Goal: Information Seeking & Learning: Learn about a topic

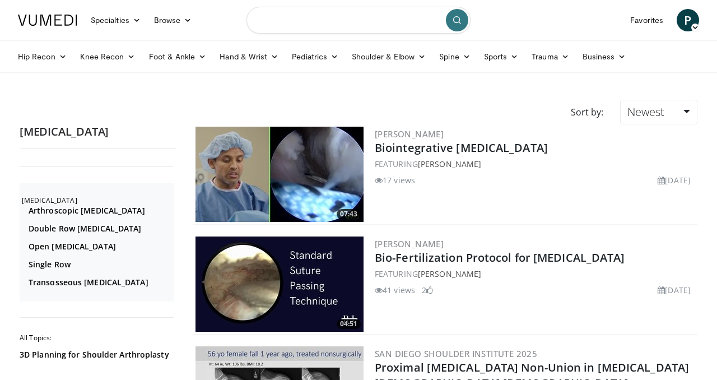
click at [323, 20] on input "Search topics, interventions" at bounding box center [359, 20] width 224 height 27
type input "**********"
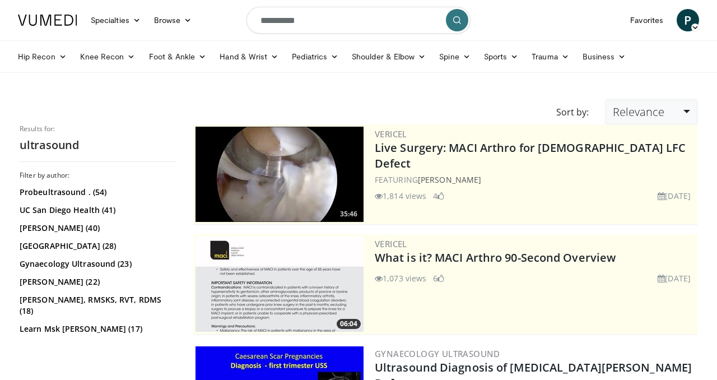
click at [642, 115] on span "Relevance" at bounding box center [639, 111] width 52 height 15
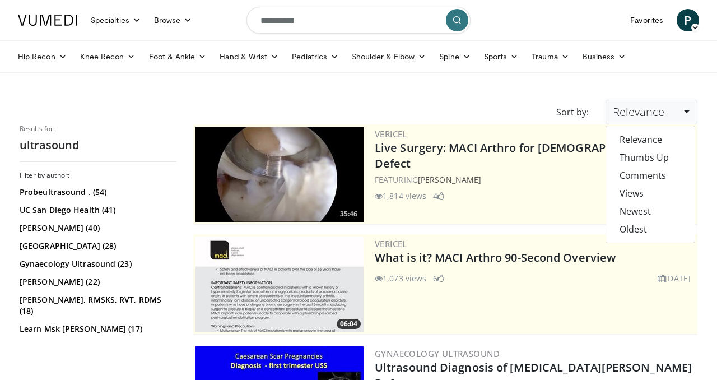
click at [642, 115] on span "Relevance" at bounding box center [639, 111] width 52 height 15
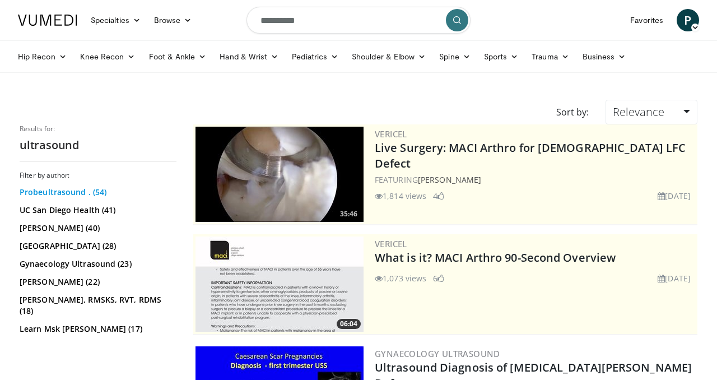
click at [70, 194] on link "Probeultrasound . (54)" at bounding box center [97, 192] width 154 height 11
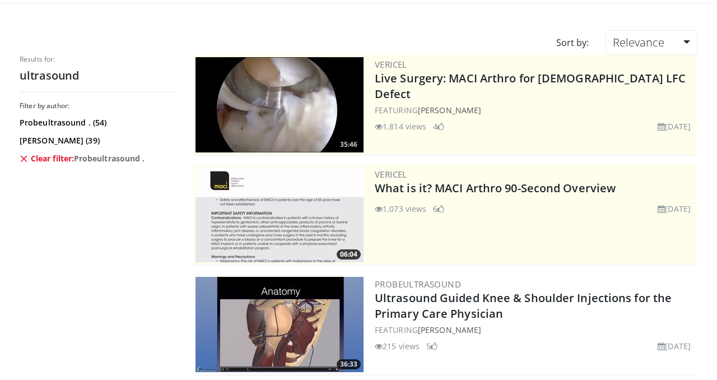
scroll to position [177, 0]
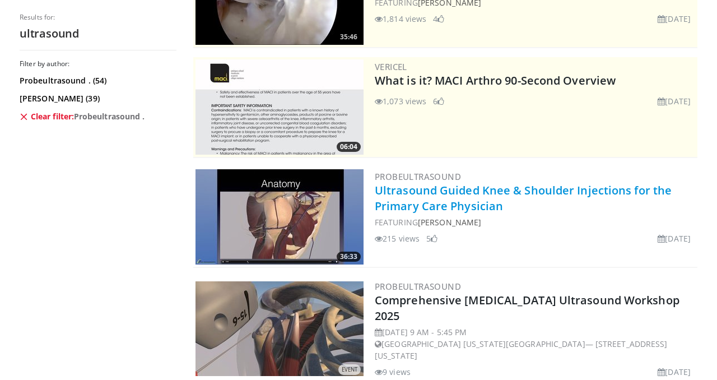
click at [425, 189] on link "Ultrasound Guided Knee & Shoulder Injections for the Primary Care Physician" at bounding box center [523, 198] width 297 height 31
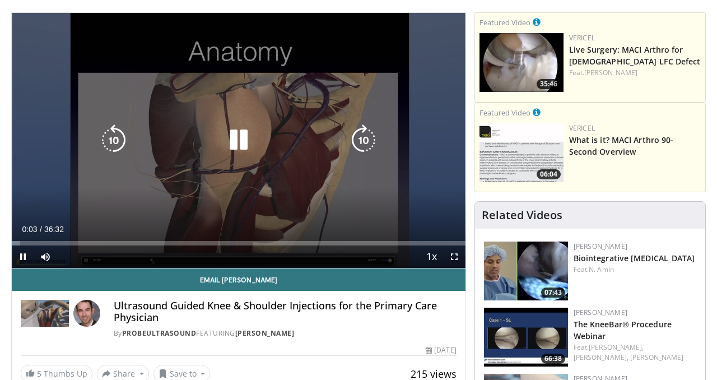
click at [238, 138] on icon "Video Player" at bounding box center [238, 139] width 31 height 31
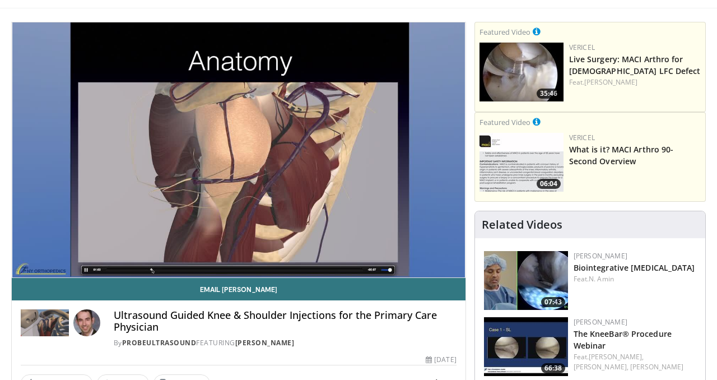
scroll to position [64, 0]
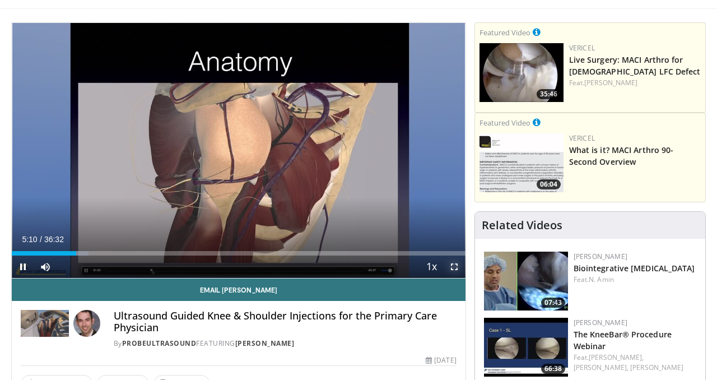
click at [453, 265] on span "Video Player" at bounding box center [454, 267] width 22 height 22
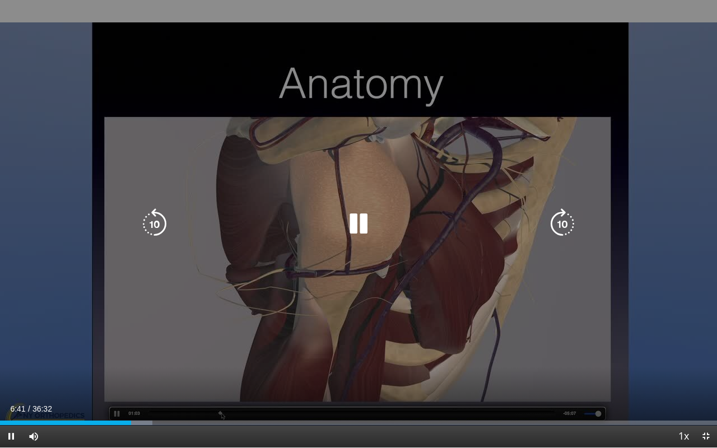
click at [362, 222] on icon "Video Player" at bounding box center [358, 223] width 31 height 31
click at [346, 230] on icon "Video Player" at bounding box center [358, 223] width 31 height 31
click at [429, 129] on div "10 seconds Tap to unmute" at bounding box center [358, 224] width 717 height 448
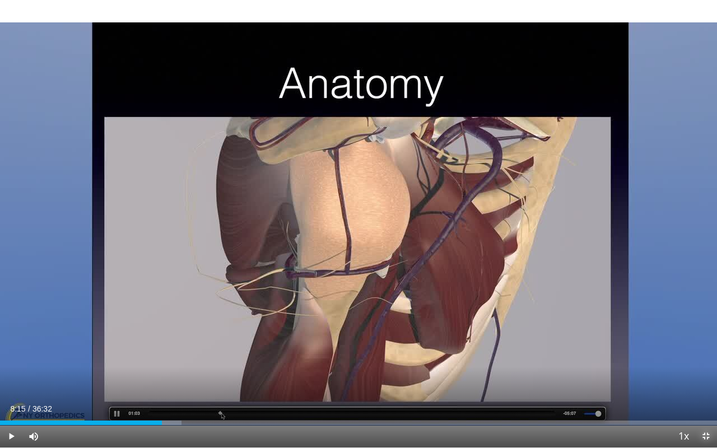
click at [706, 379] on span "Video Player" at bounding box center [706, 436] width 22 height 22
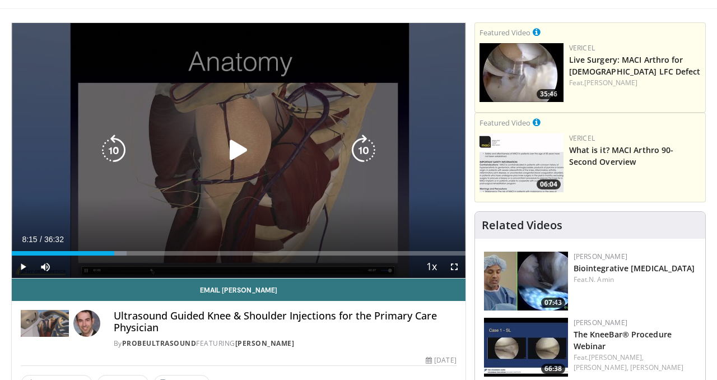
click at [235, 143] on icon "Video Player" at bounding box center [238, 150] width 31 height 31
click at [240, 154] on icon "Video Player" at bounding box center [238, 150] width 31 height 31
click at [191, 139] on div "Video Player" at bounding box center [239, 150] width 272 height 22
click at [240, 152] on icon "Video Player" at bounding box center [238, 150] width 31 height 31
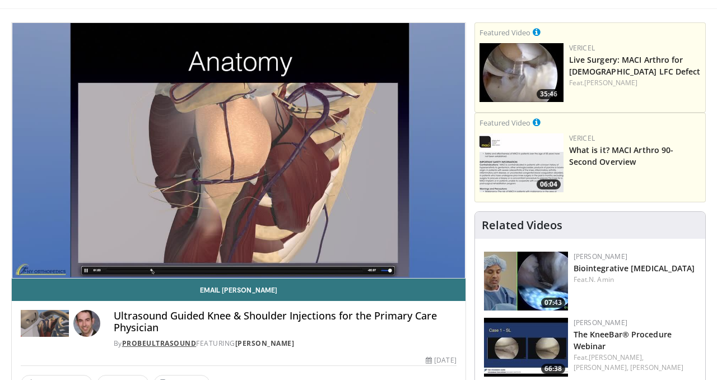
click at [160, 343] on link "Probeultrasound" at bounding box center [159, 344] width 75 height 10
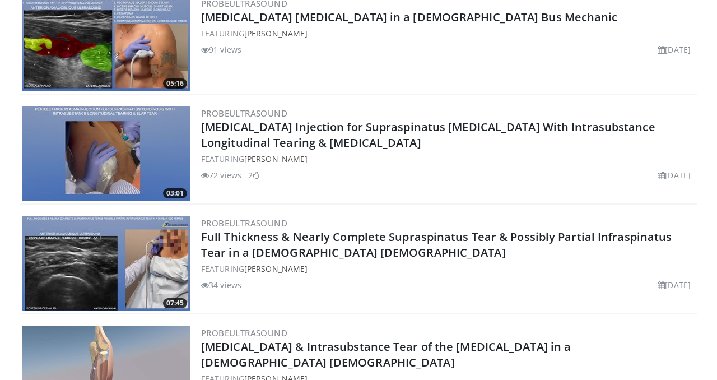
scroll to position [439, 0]
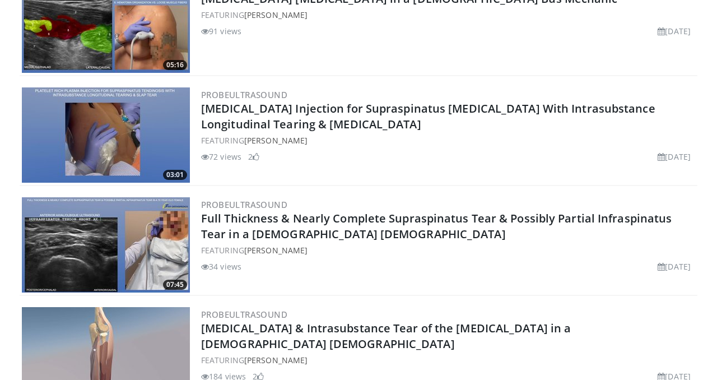
click at [120, 138] on img at bounding box center [106, 134] width 168 height 95
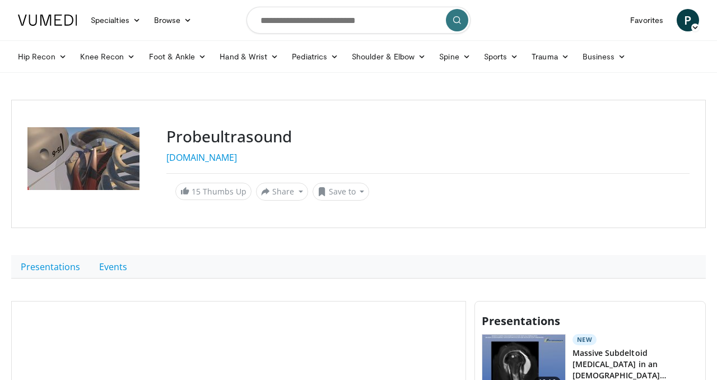
scroll to position [259, 0]
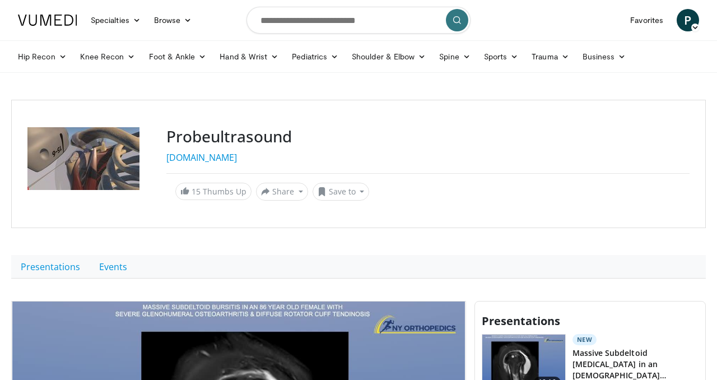
scroll to position [248, 0]
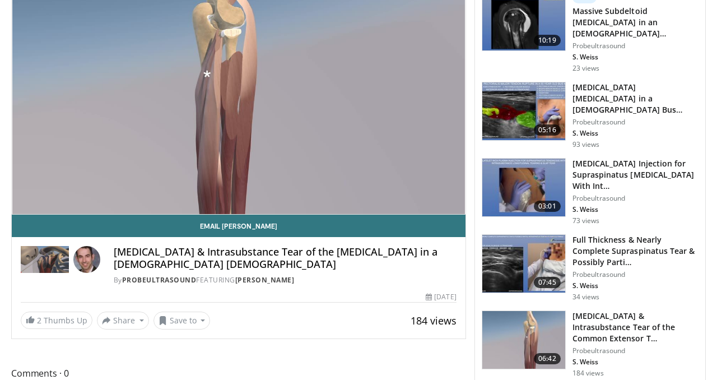
scroll to position [312, 0]
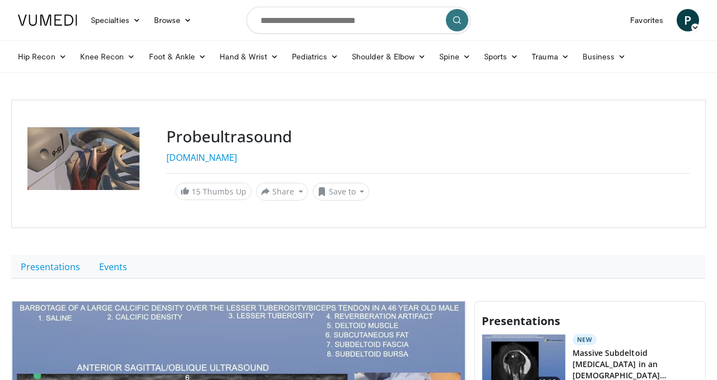
scroll to position [369, 0]
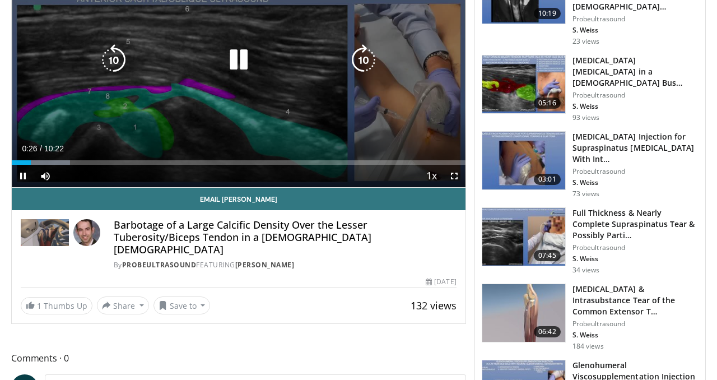
click at [230, 102] on div "10 seconds Tap to unmute" at bounding box center [239, 60] width 454 height 255
click at [288, 115] on div "10 seconds Tap to unmute" at bounding box center [239, 60] width 454 height 255
click at [245, 75] on icon "Video Player" at bounding box center [238, 59] width 31 height 31
